Goal: Information Seeking & Learning: Learn about a topic

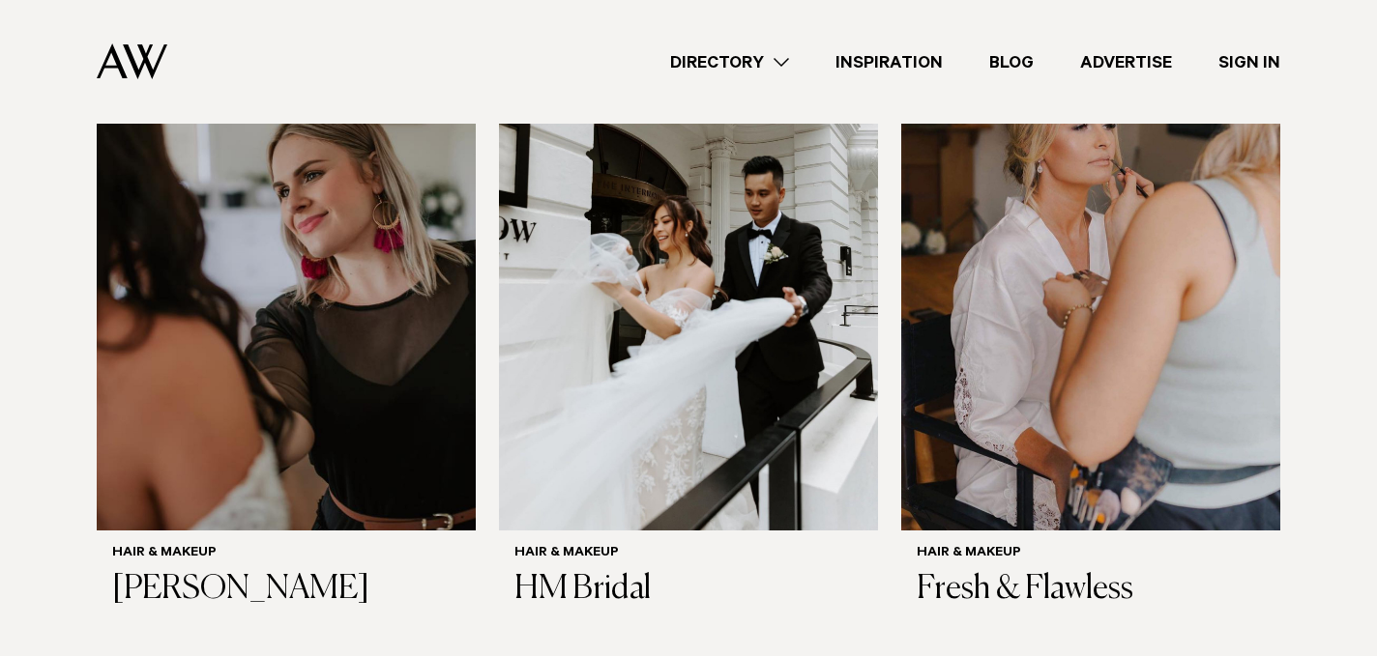
scroll to position [2033, 0]
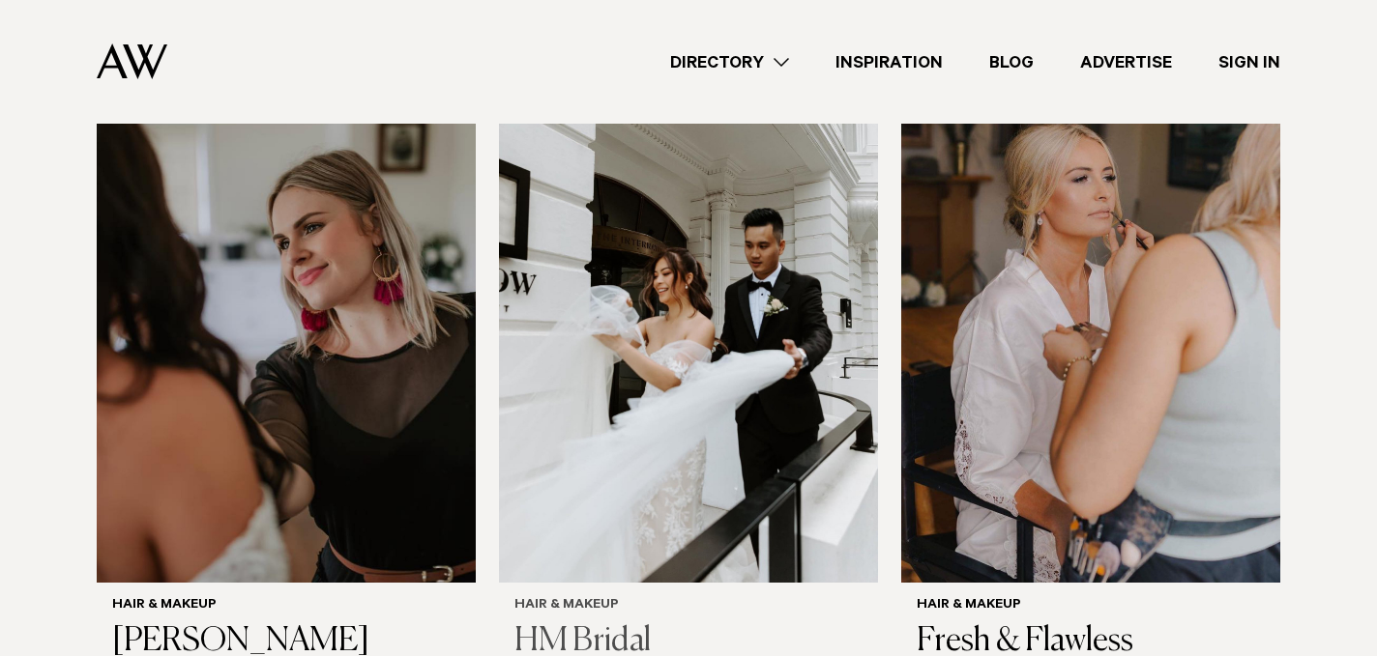
click at [717, 330] on img at bounding box center [688, 328] width 379 height 509
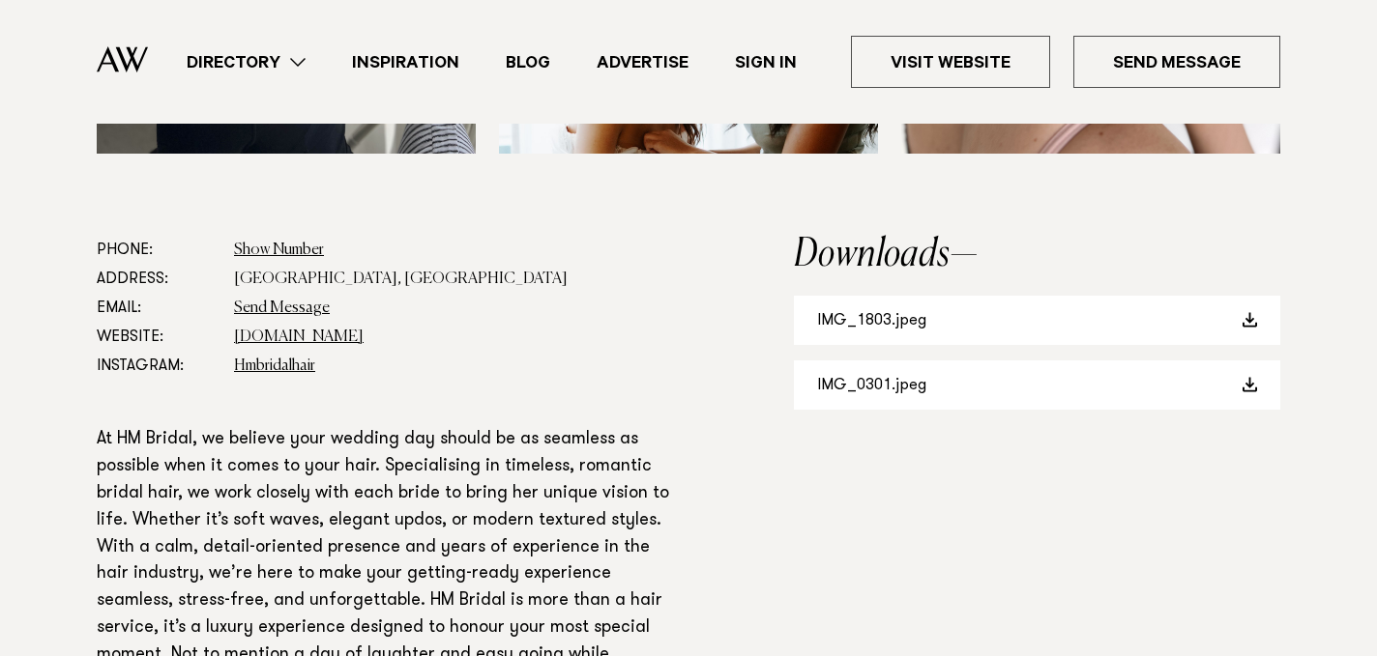
scroll to position [1126, 0]
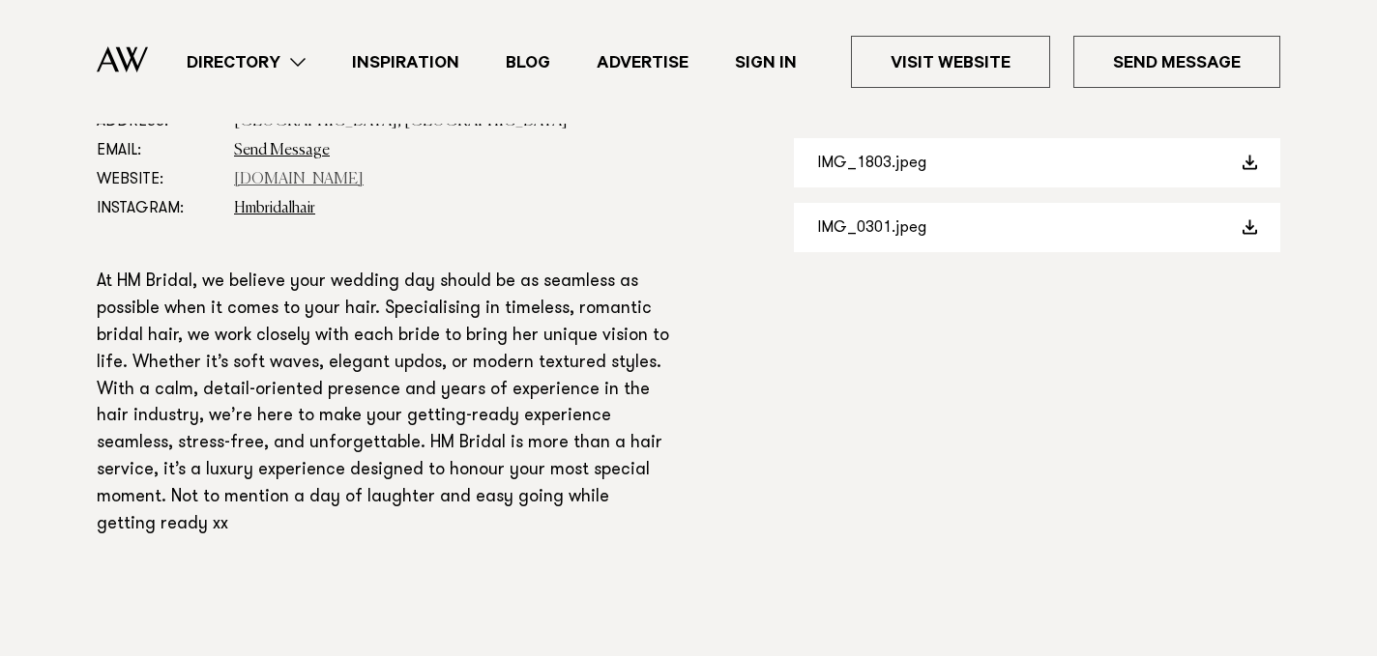
click at [253, 178] on link "Hmbridal.co.nz" at bounding box center [299, 179] width 130 height 15
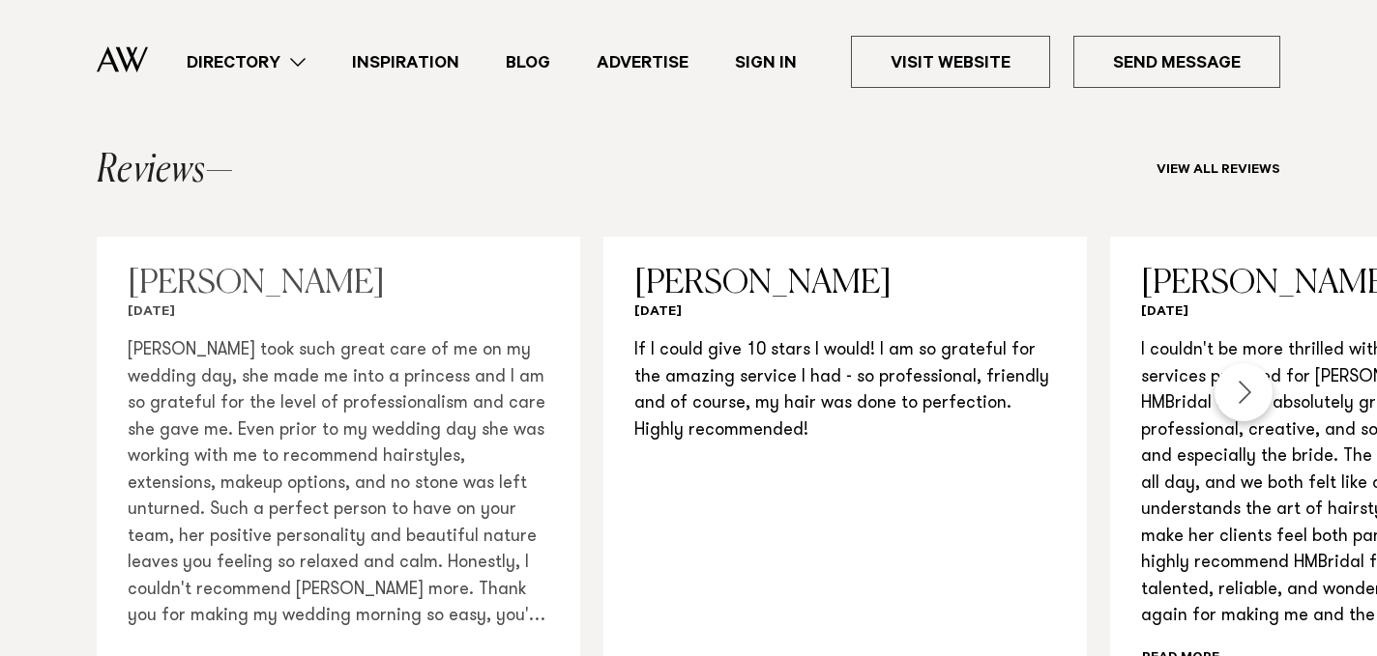
scroll to position [1667, 0]
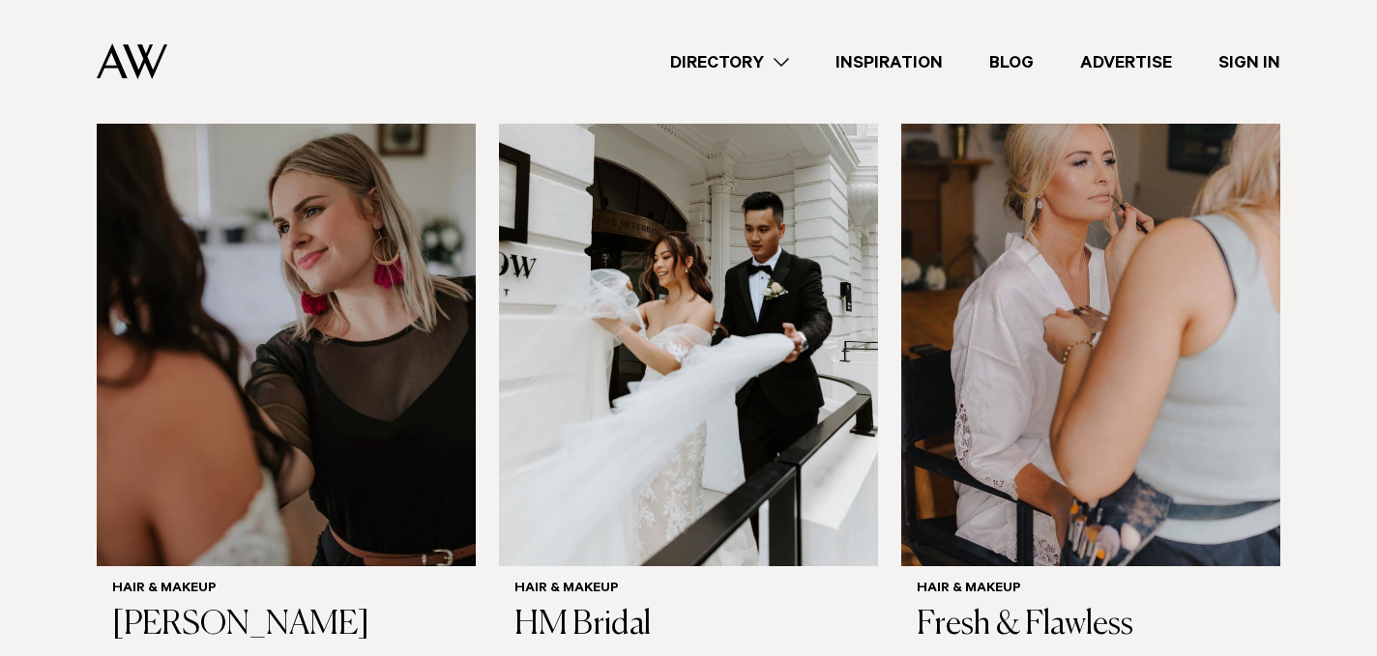
scroll to position [1957, 0]
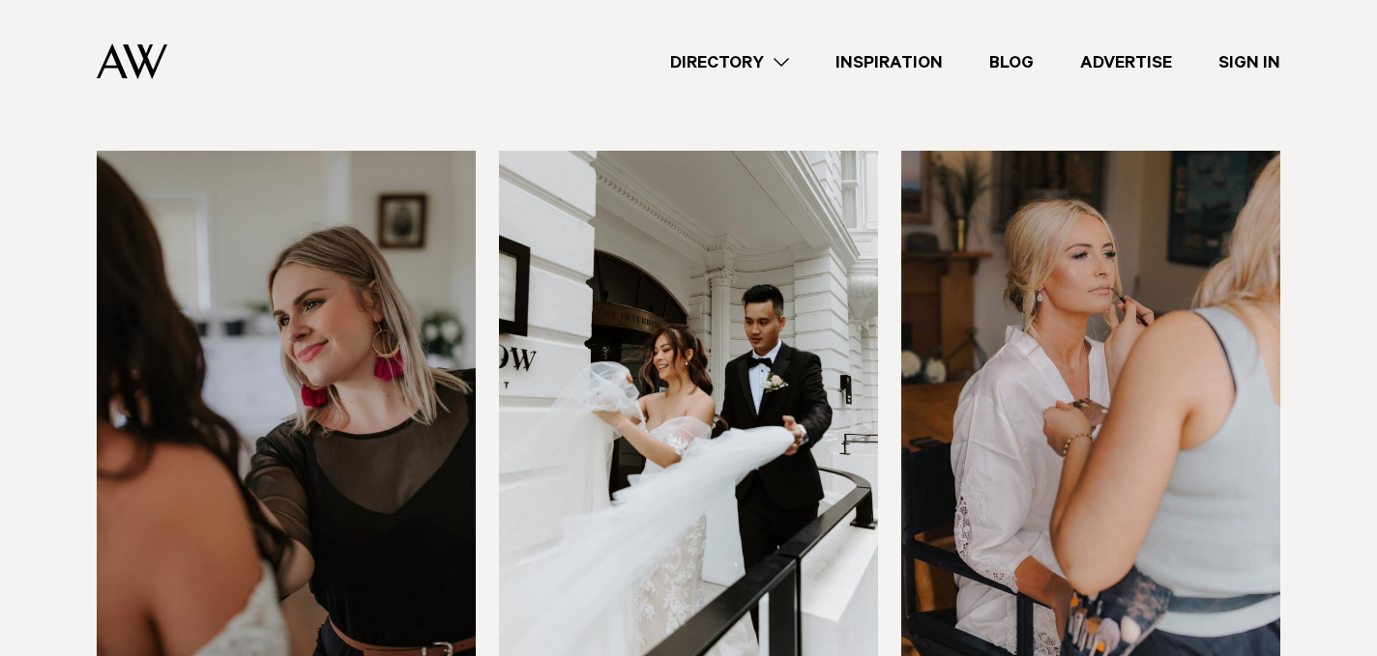
click at [1184, 384] on img at bounding box center [1090, 405] width 379 height 509
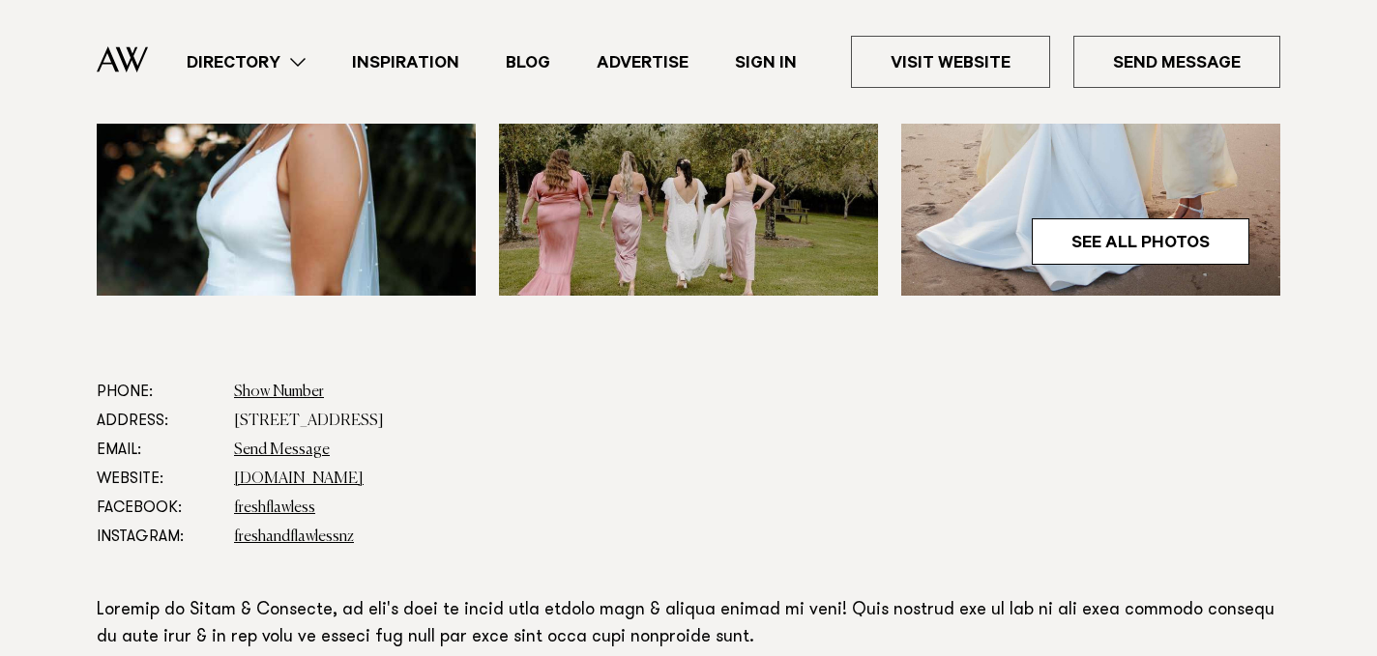
scroll to position [1044, 0]
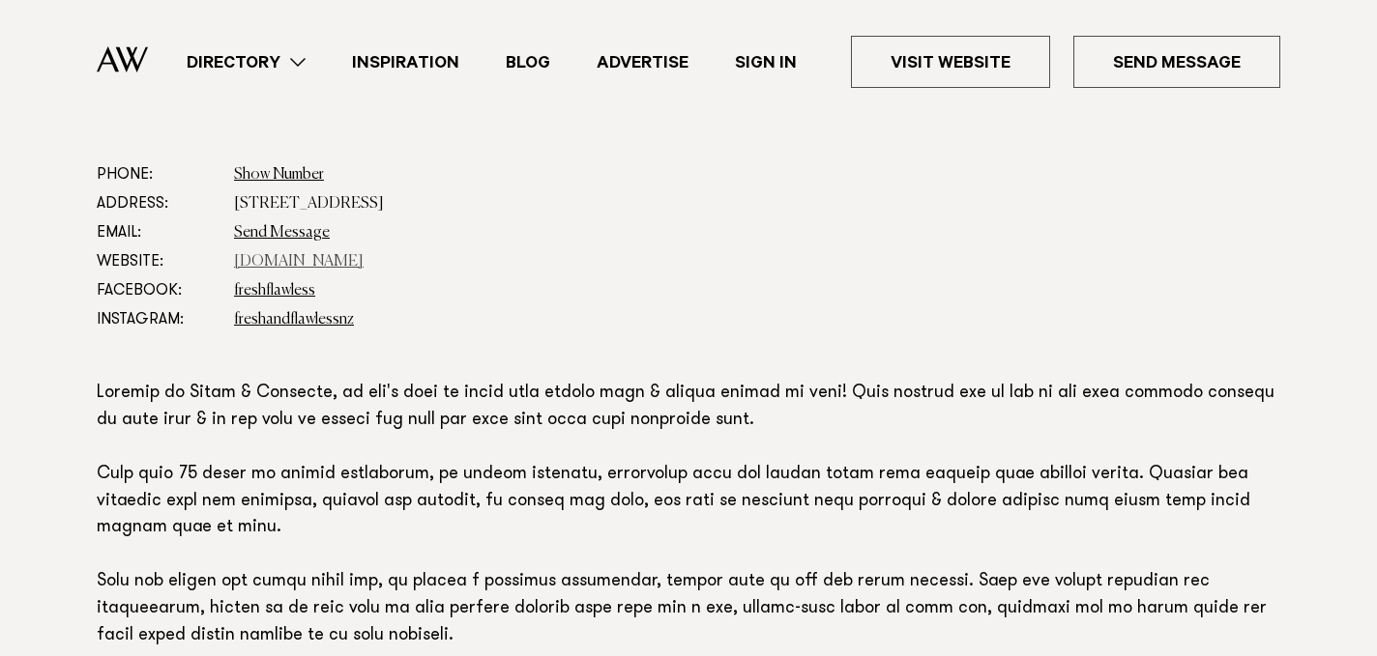
click at [332, 258] on link "[DOMAIN_NAME]" at bounding box center [299, 261] width 130 height 15
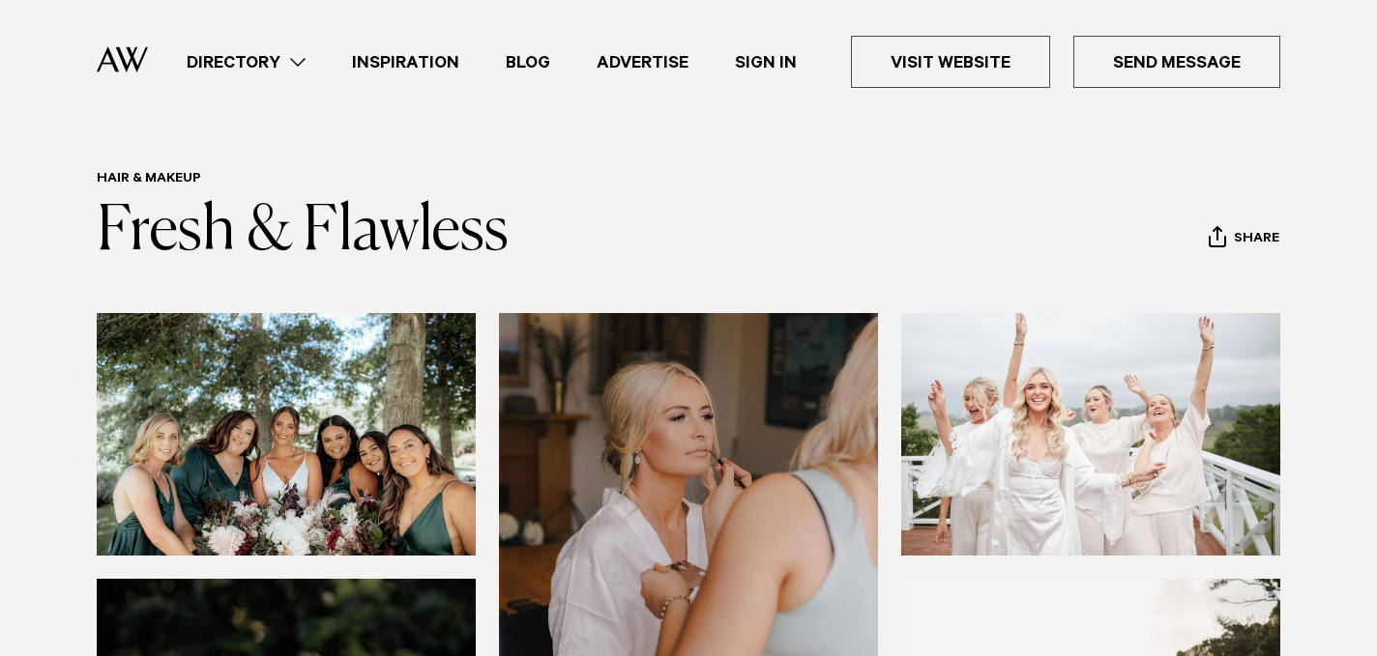
scroll to position [0, 0]
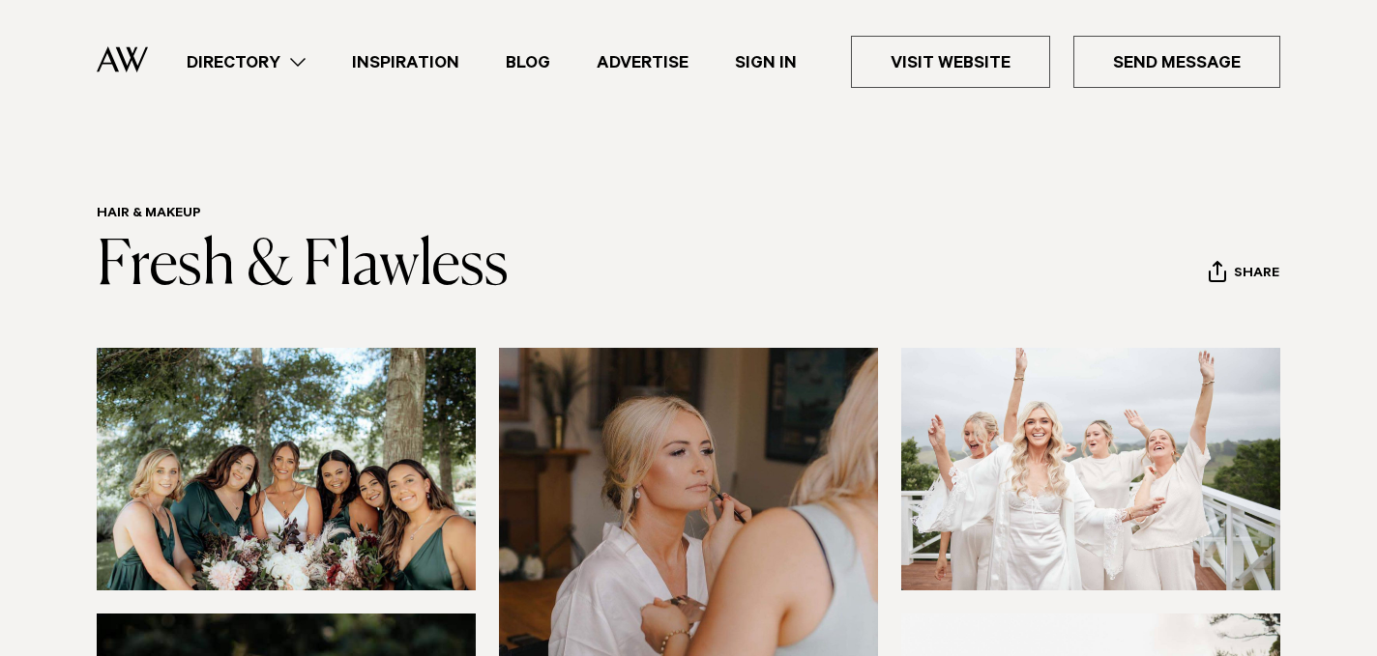
click at [260, 55] on link "Directory" at bounding box center [245, 62] width 165 height 26
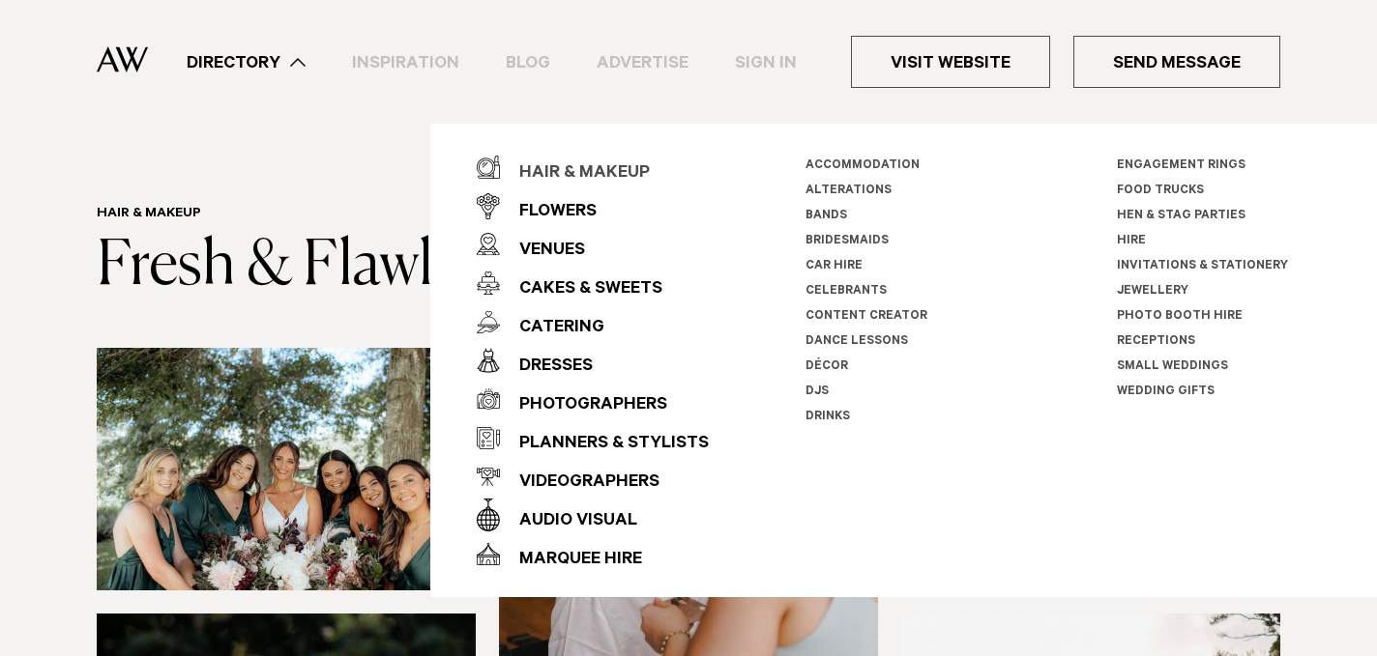
click at [565, 175] on div "Hair & Makeup" at bounding box center [575, 174] width 150 height 39
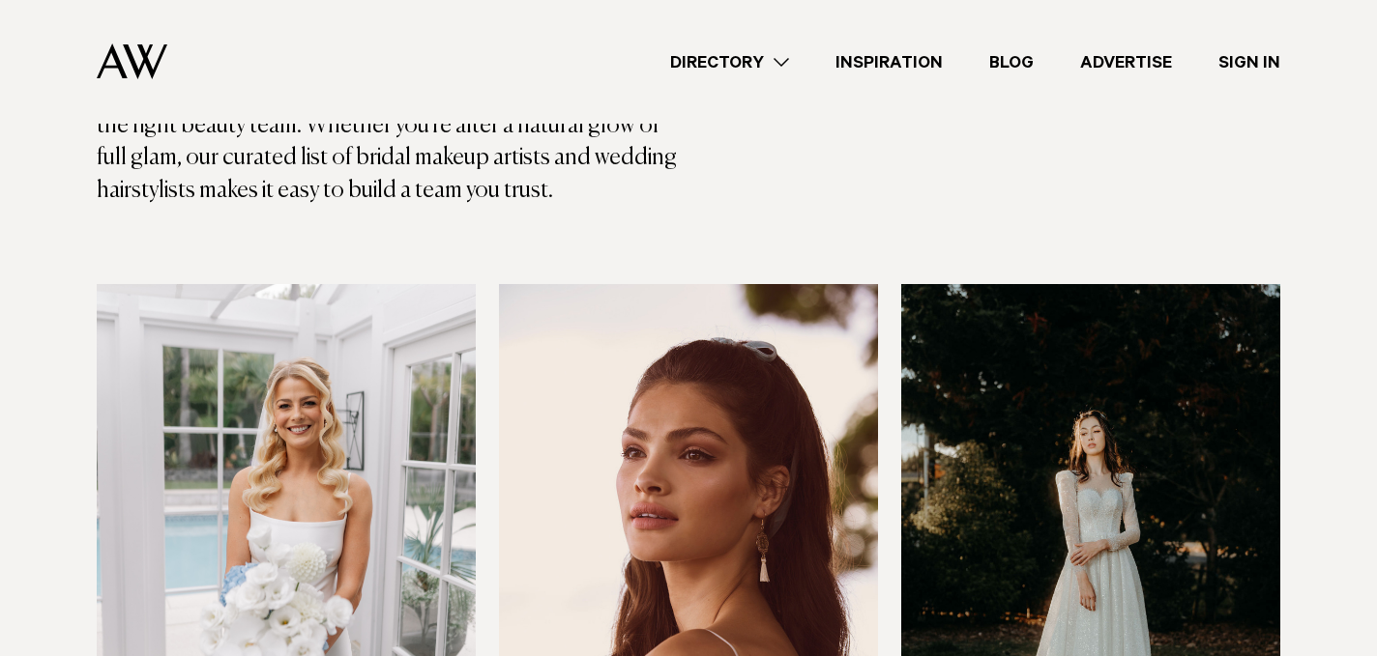
scroll to position [595, 0]
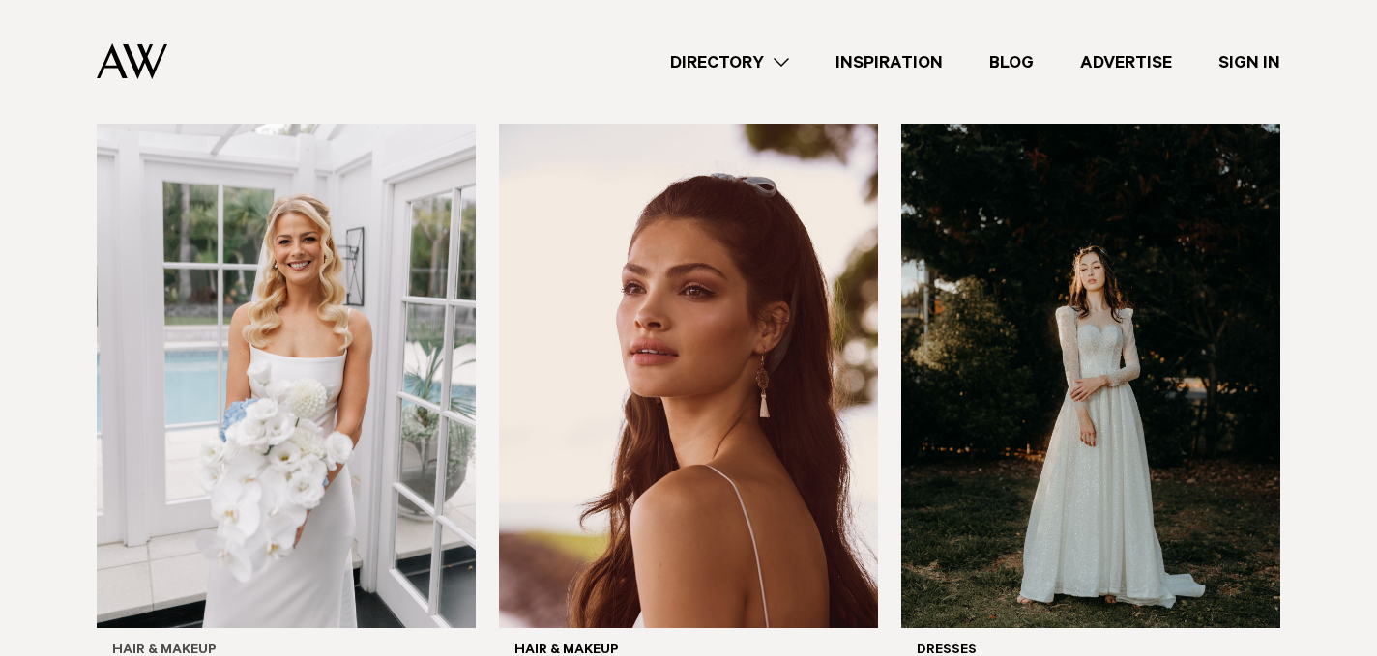
click at [367, 373] on img at bounding box center [286, 374] width 379 height 509
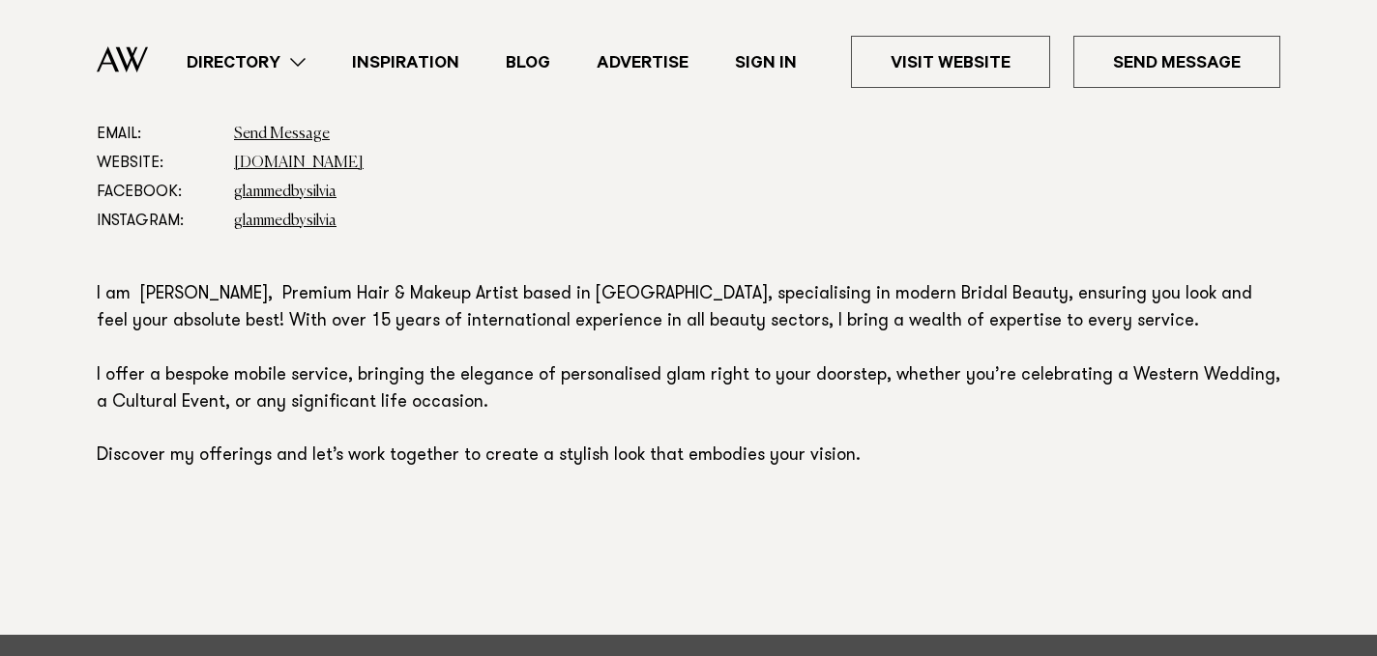
scroll to position [1030, 0]
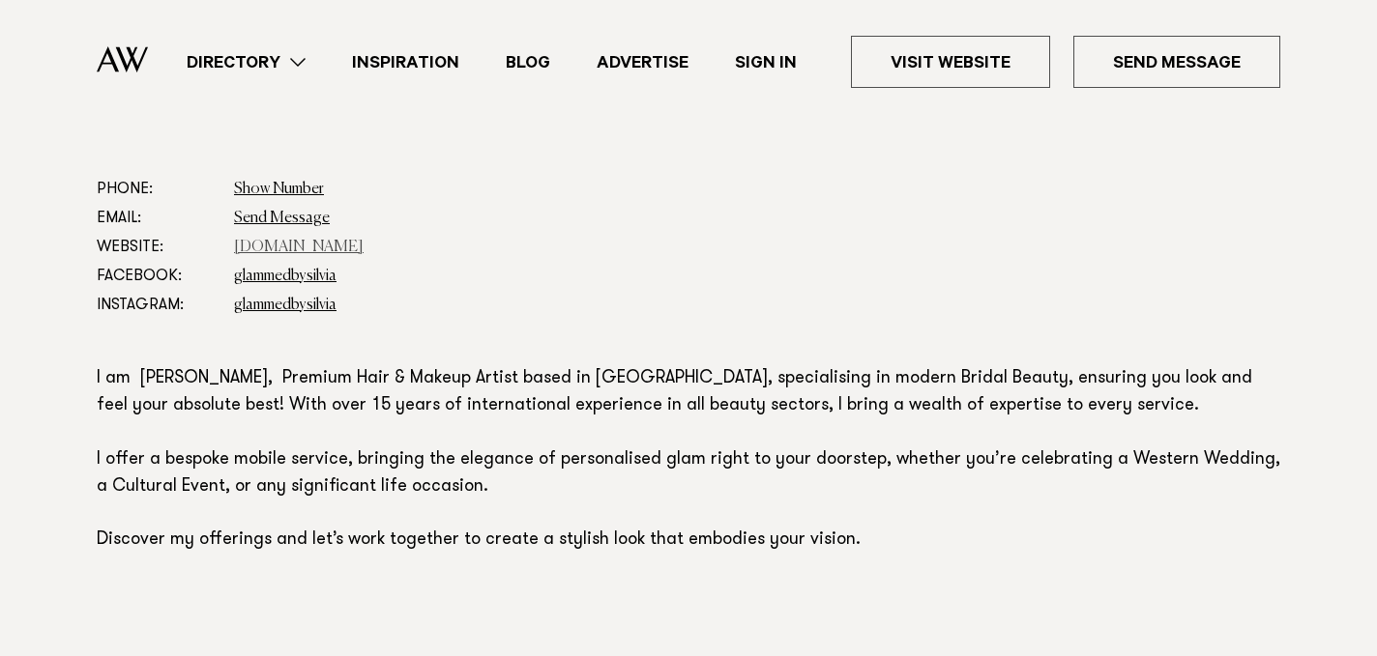
click at [284, 244] on link "silviapieva.co.nz" at bounding box center [299, 247] width 130 height 15
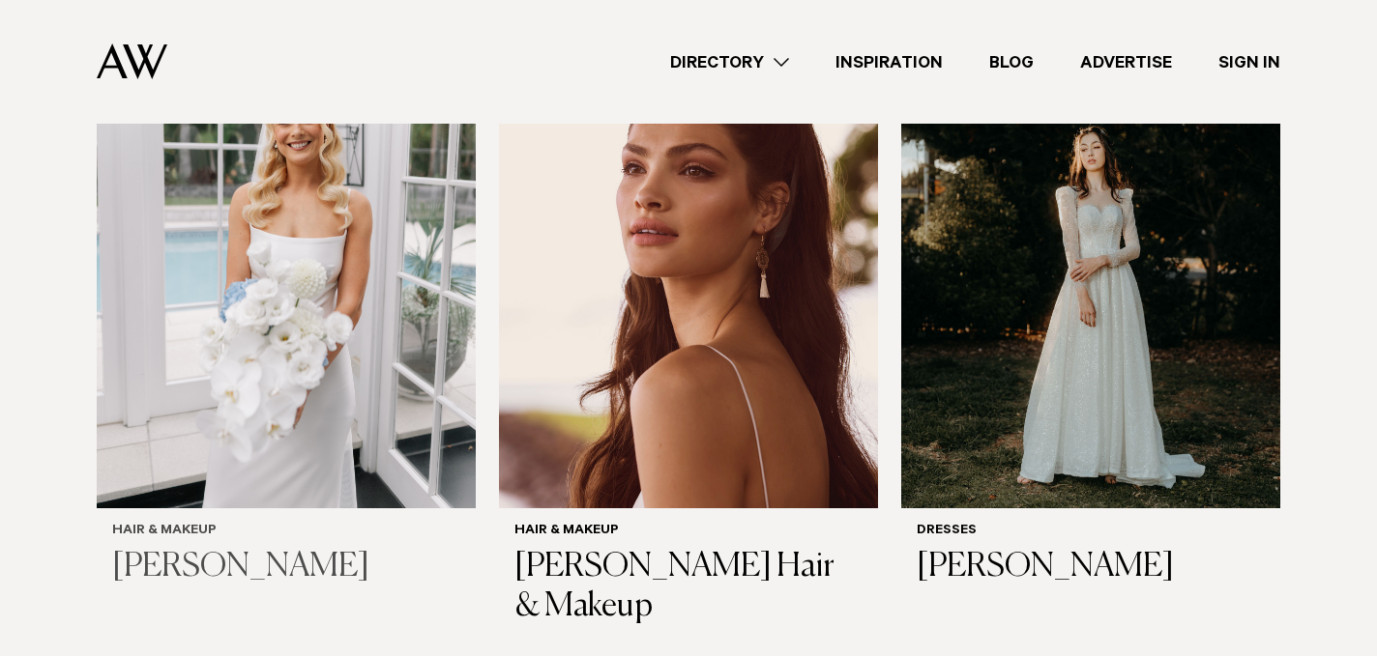
scroll to position [701, 0]
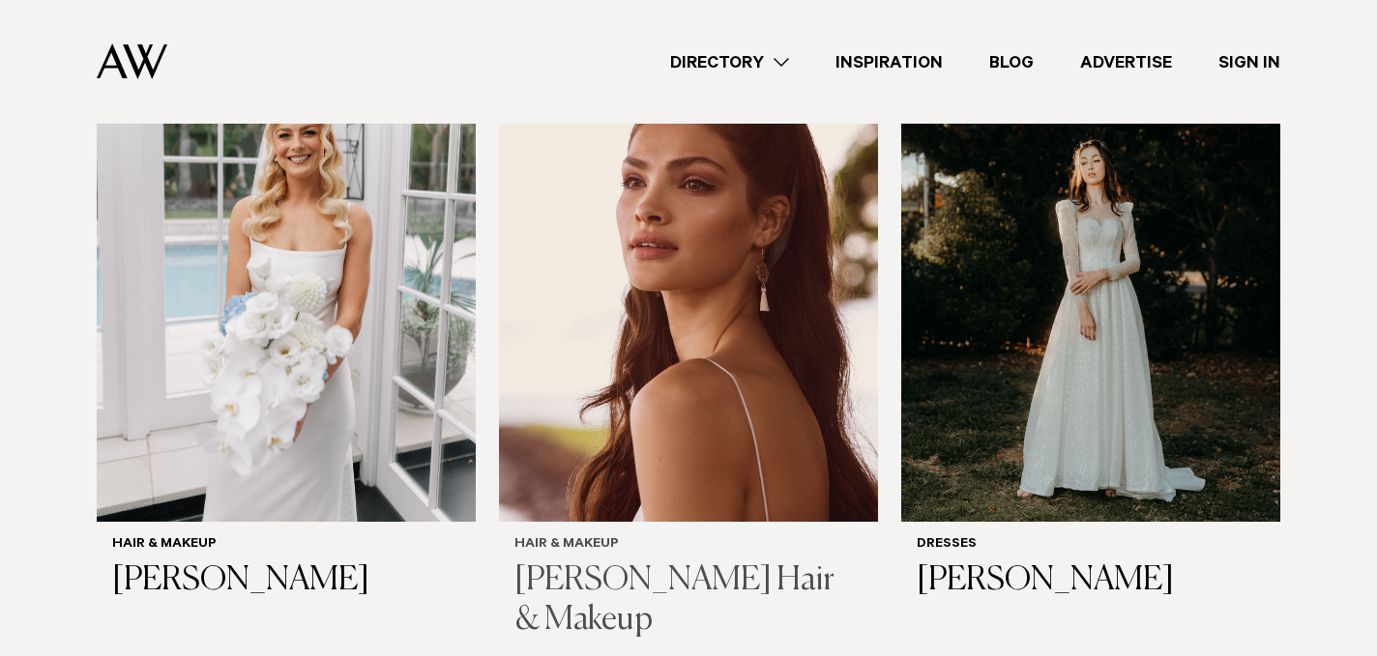
click at [676, 367] on img at bounding box center [688, 268] width 379 height 509
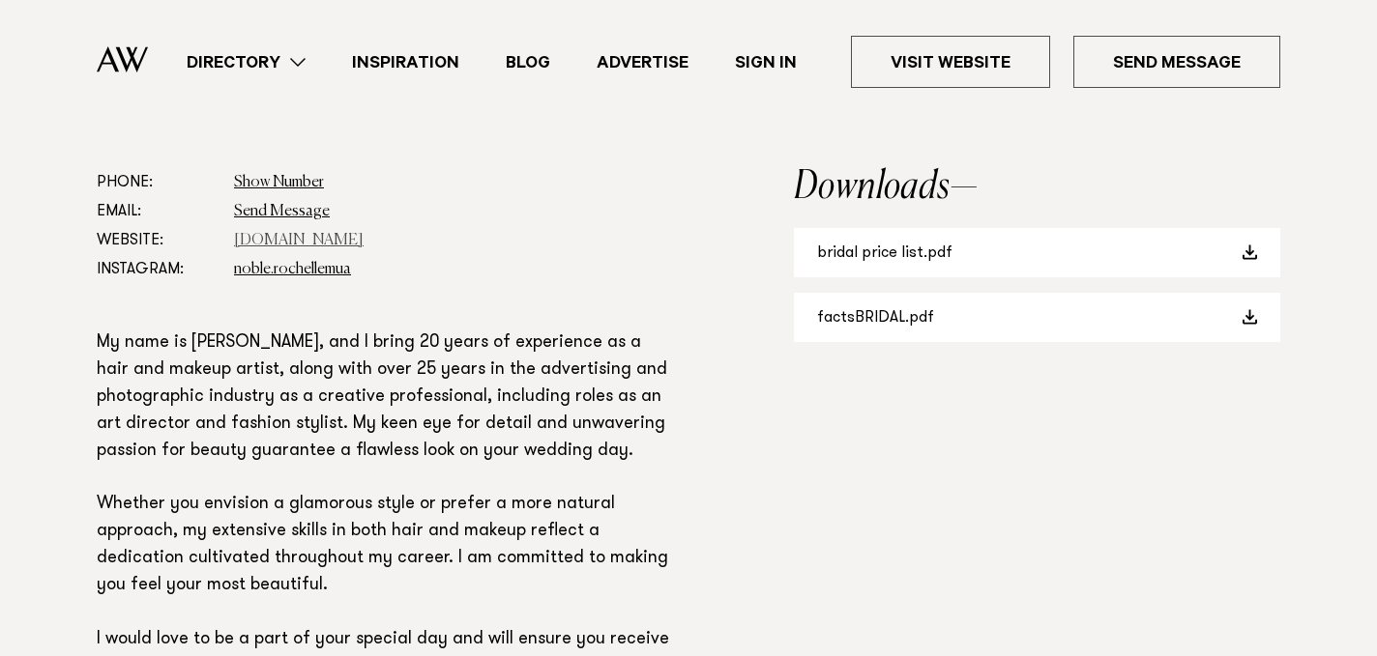
scroll to position [1110, 0]
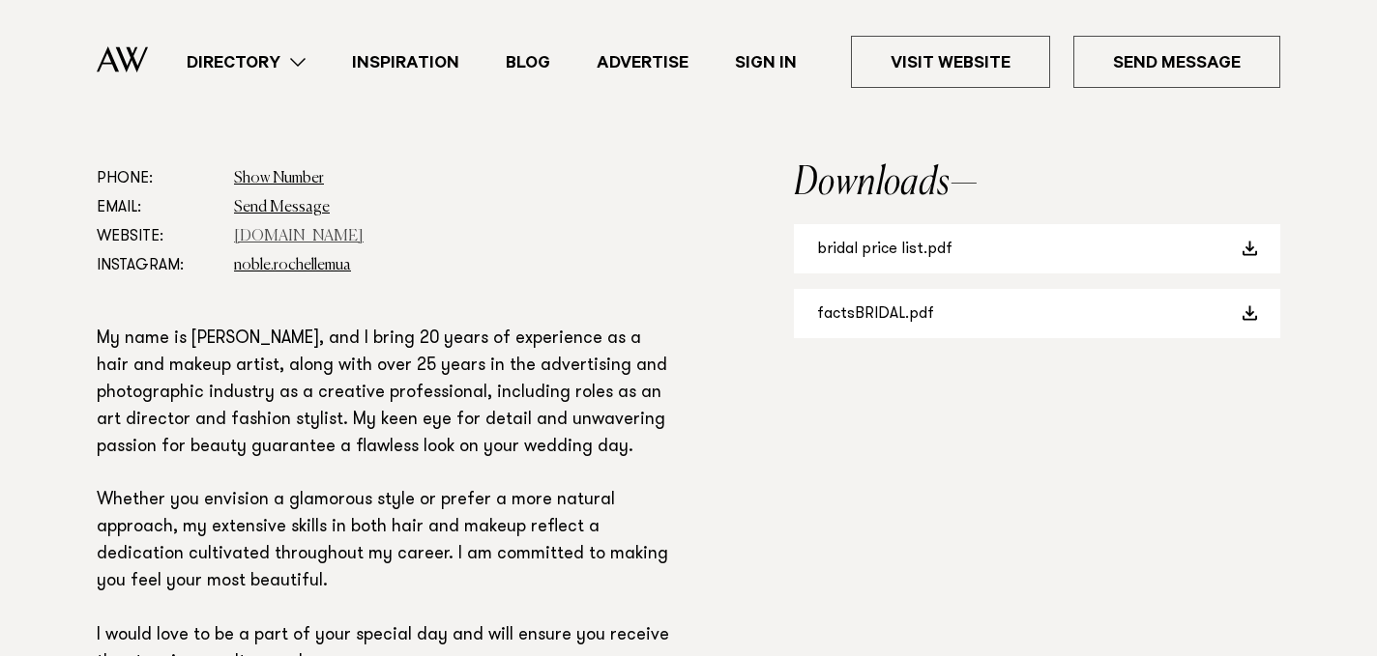
click at [364, 242] on link "www.rochellenoblemakeup.com" at bounding box center [299, 236] width 130 height 15
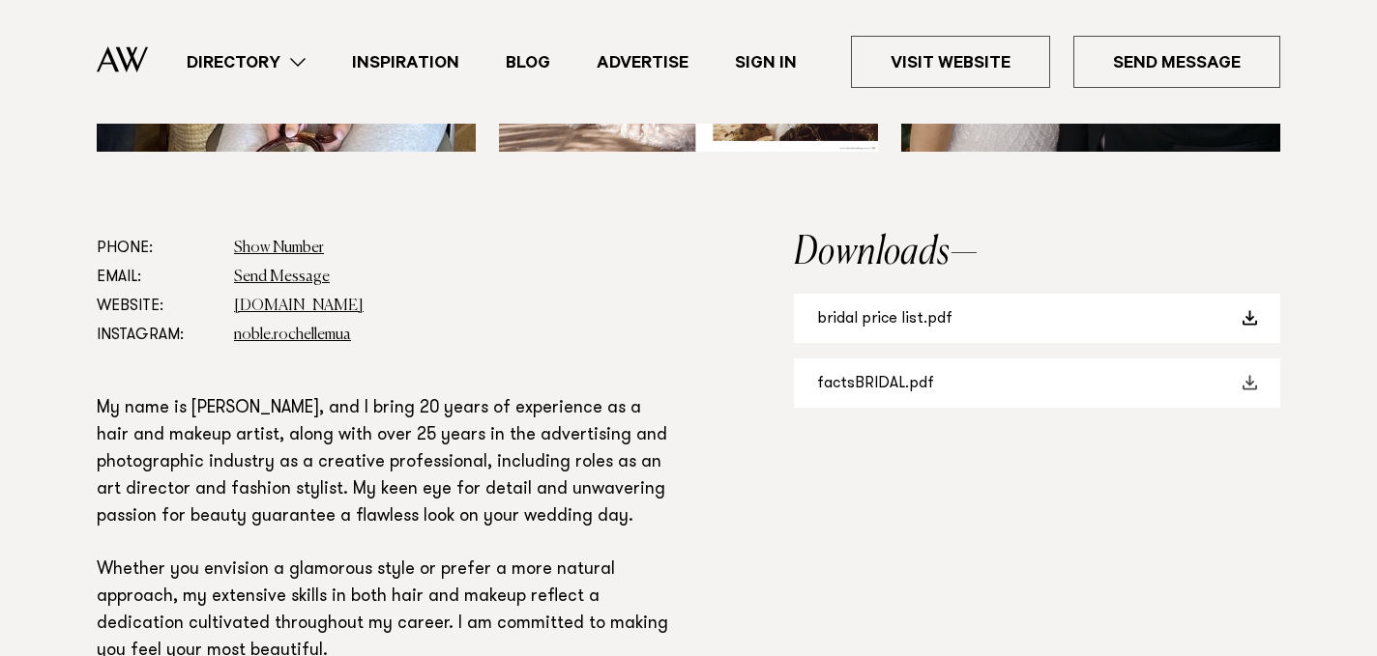
scroll to position [1028, 0]
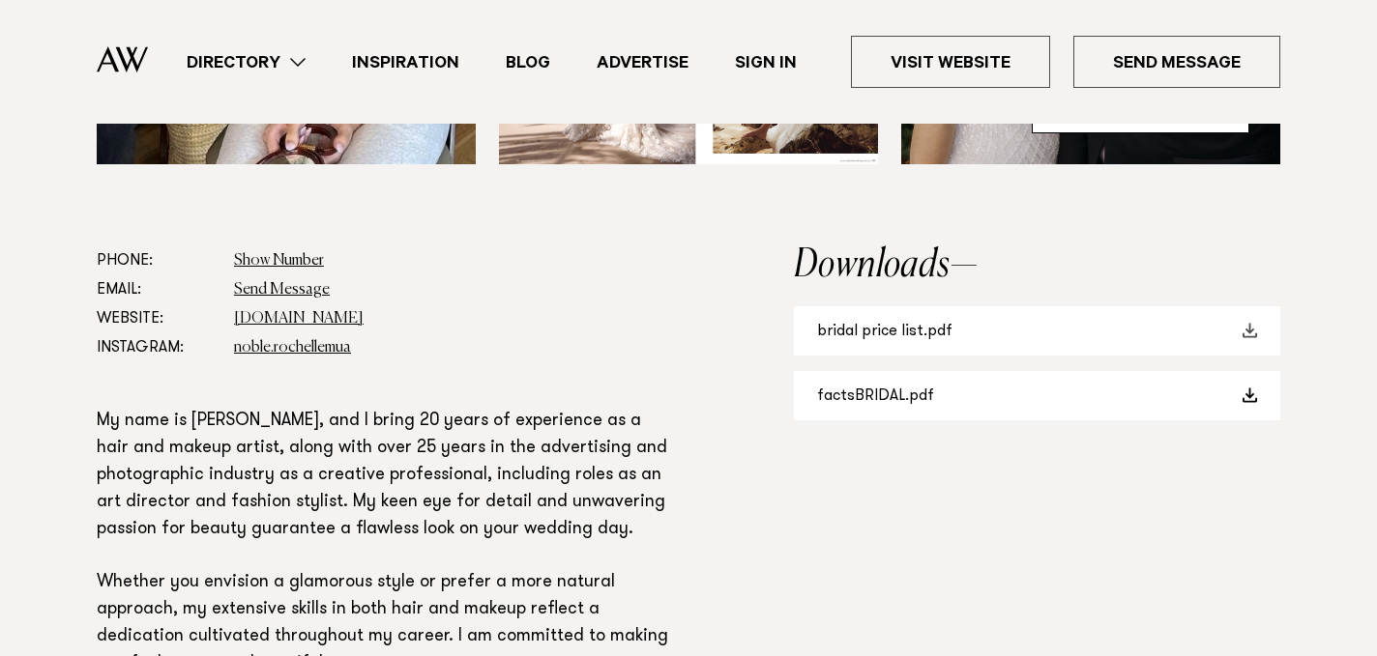
click at [854, 328] on link "bridal price list.pdf" at bounding box center [1037, 330] width 486 height 49
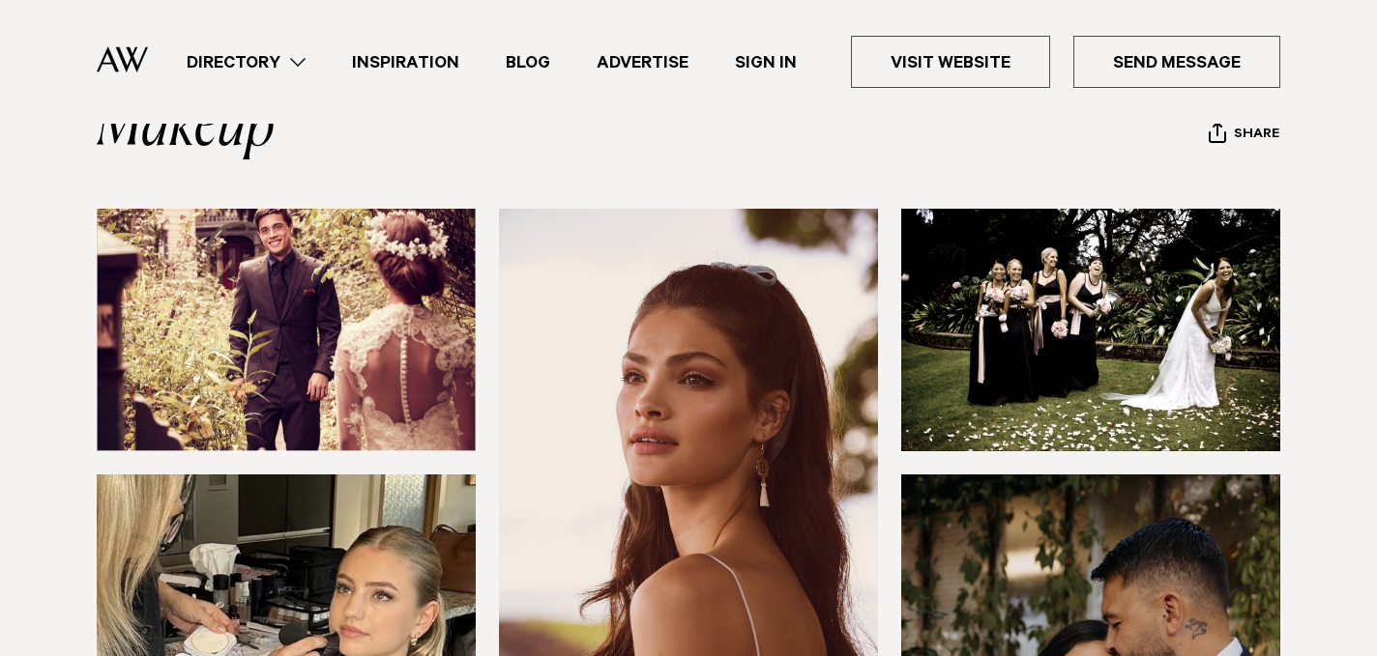
scroll to position [0, 0]
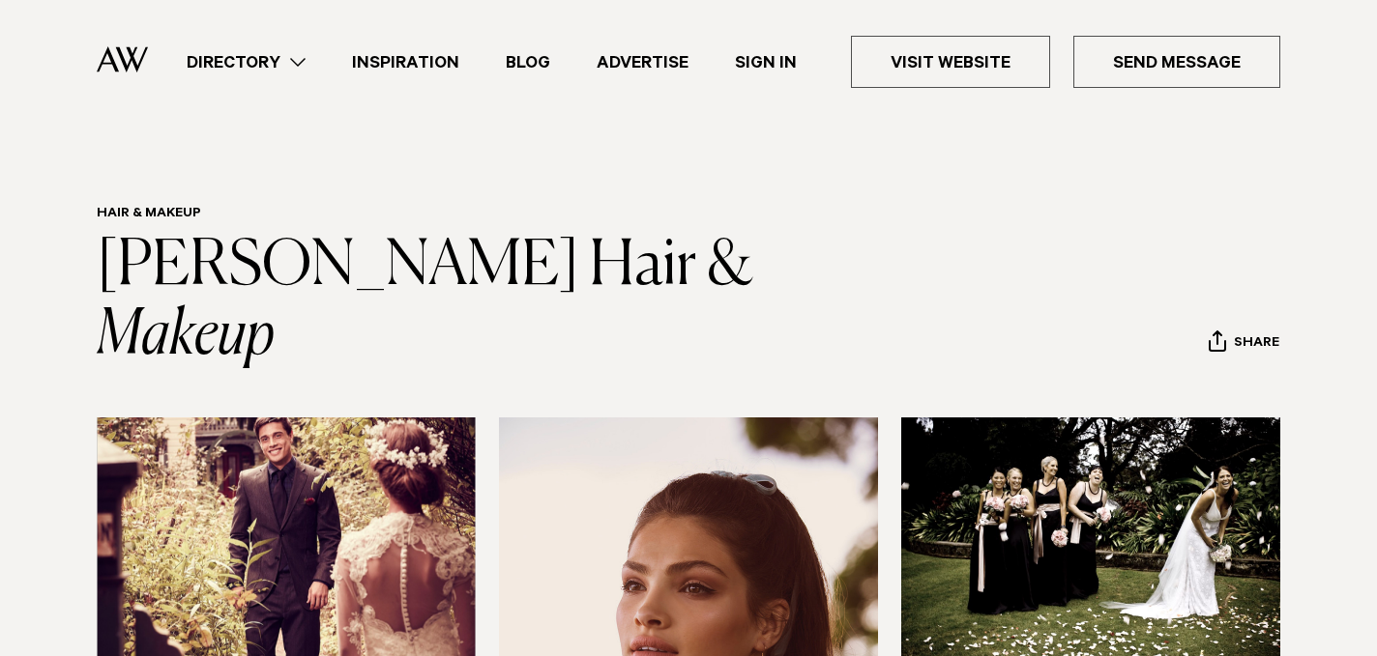
click at [399, 54] on link "Inspiration" at bounding box center [406, 62] width 154 height 26
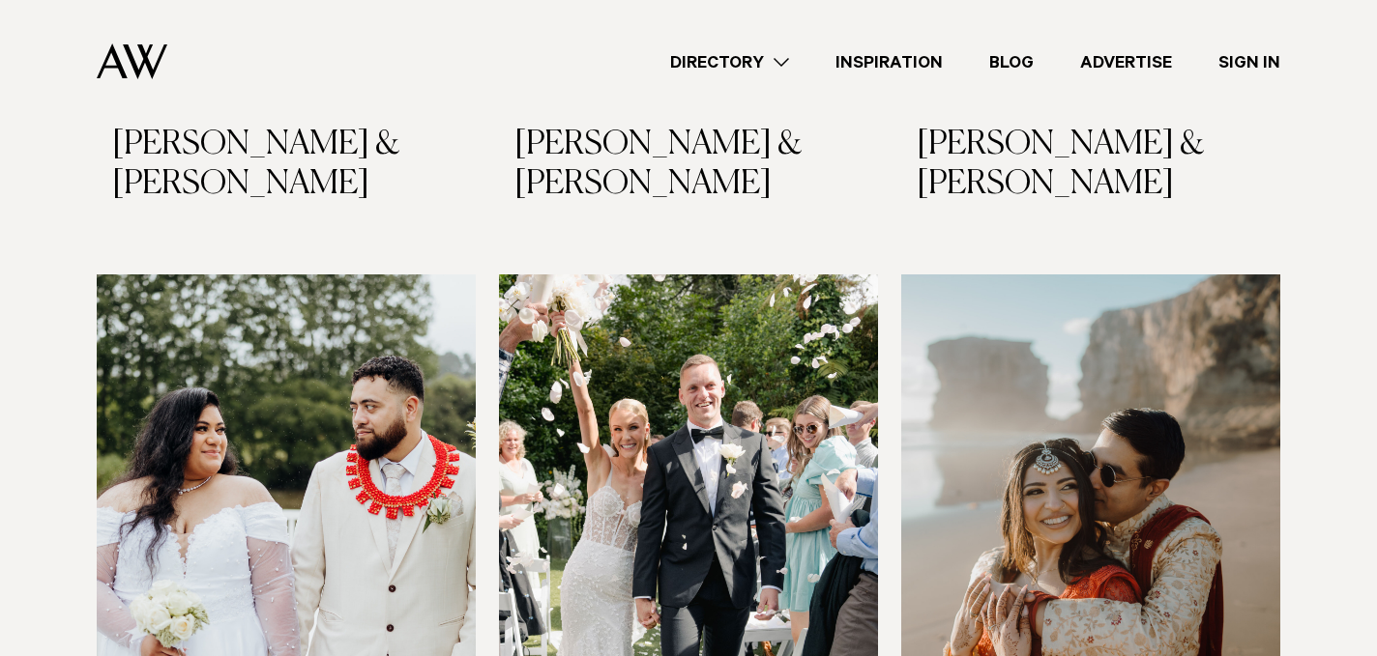
scroll to position [1735, 0]
click at [759, 67] on link "Directory" at bounding box center [729, 62] width 165 height 26
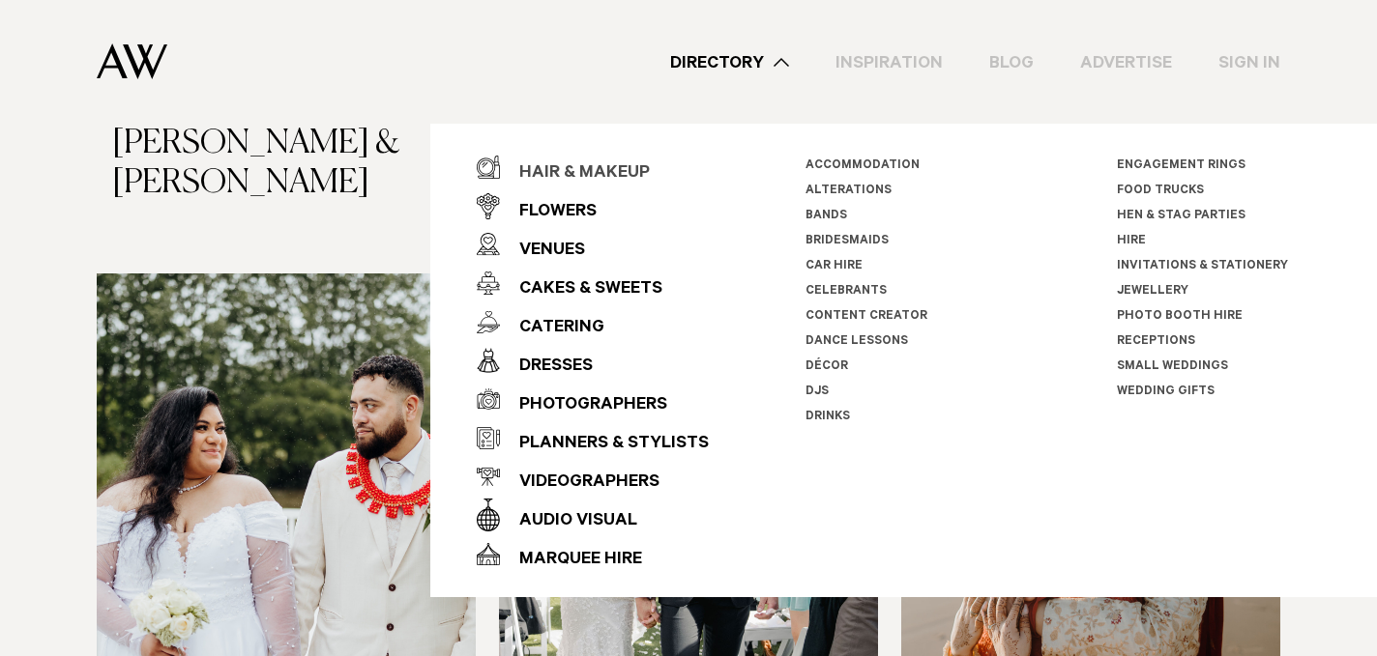
click at [567, 178] on div "Hair & Makeup" at bounding box center [575, 174] width 150 height 39
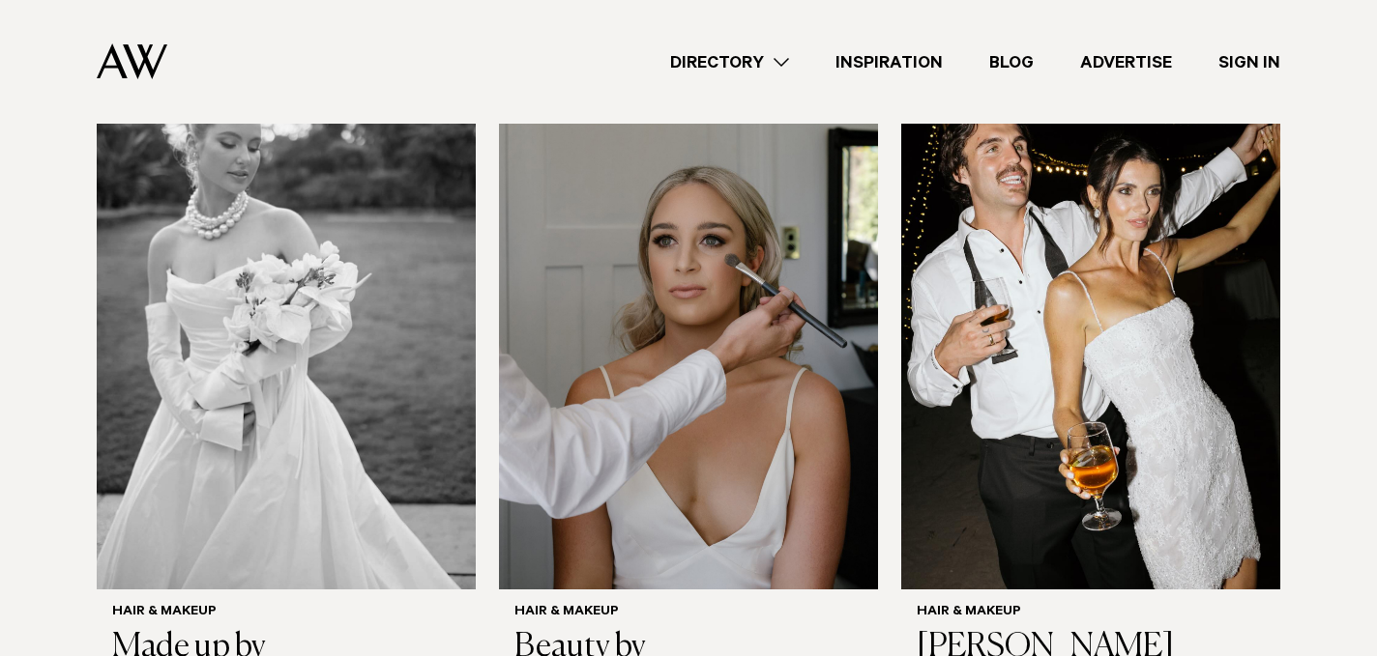
scroll to position [1294, 0]
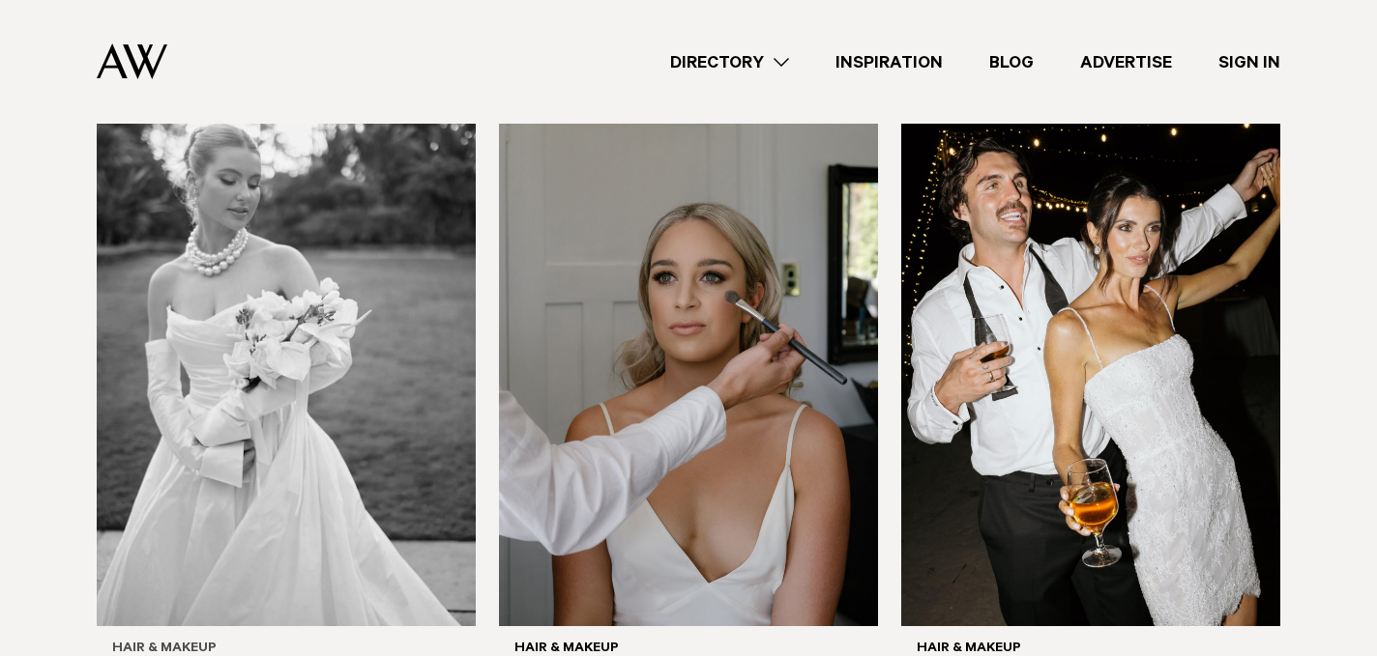
click at [244, 387] on img at bounding box center [286, 372] width 379 height 509
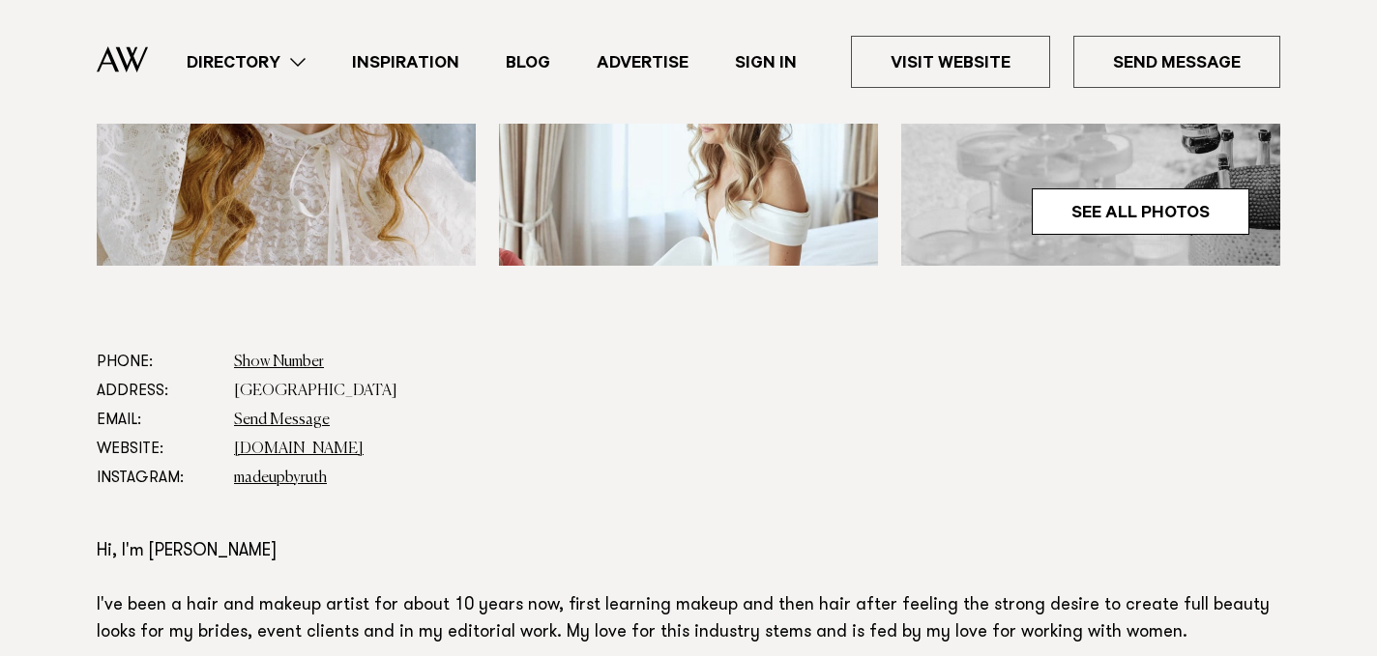
scroll to position [934, 0]
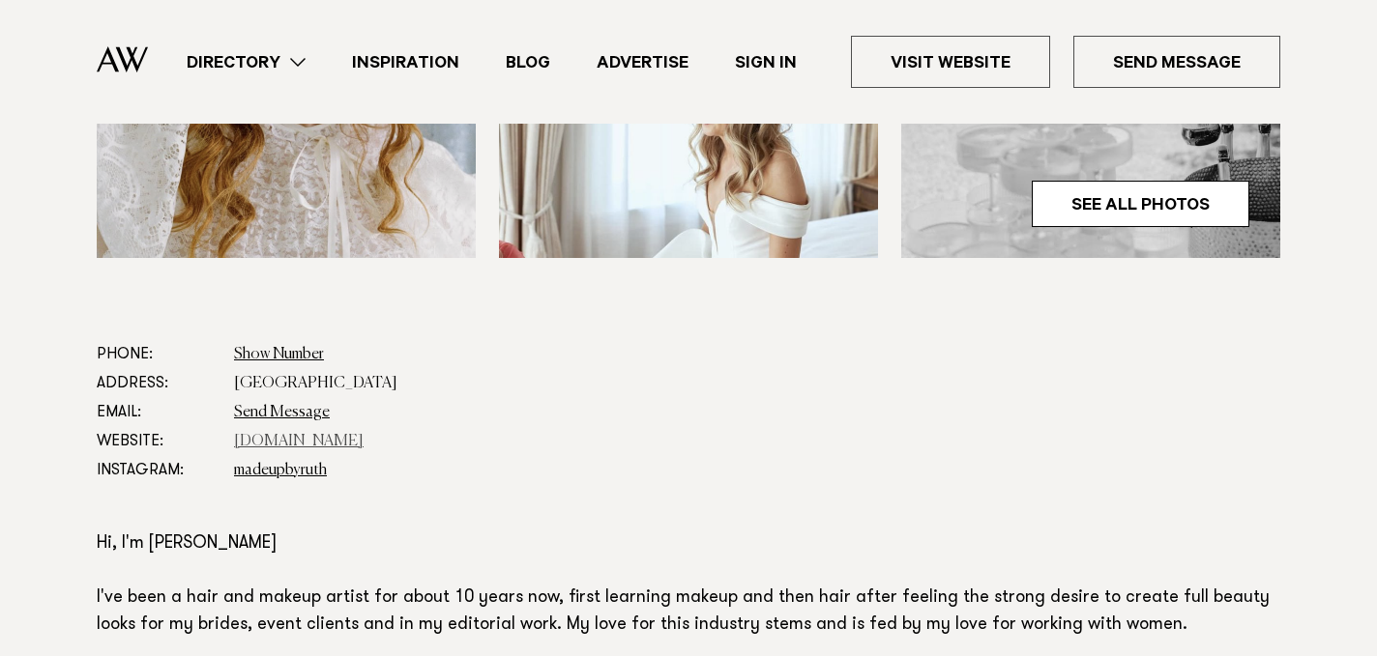
click at [364, 434] on link "[DOMAIN_NAME]" at bounding box center [299, 441] width 130 height 15
